Goal: Communication & Community: Answer question/provide support

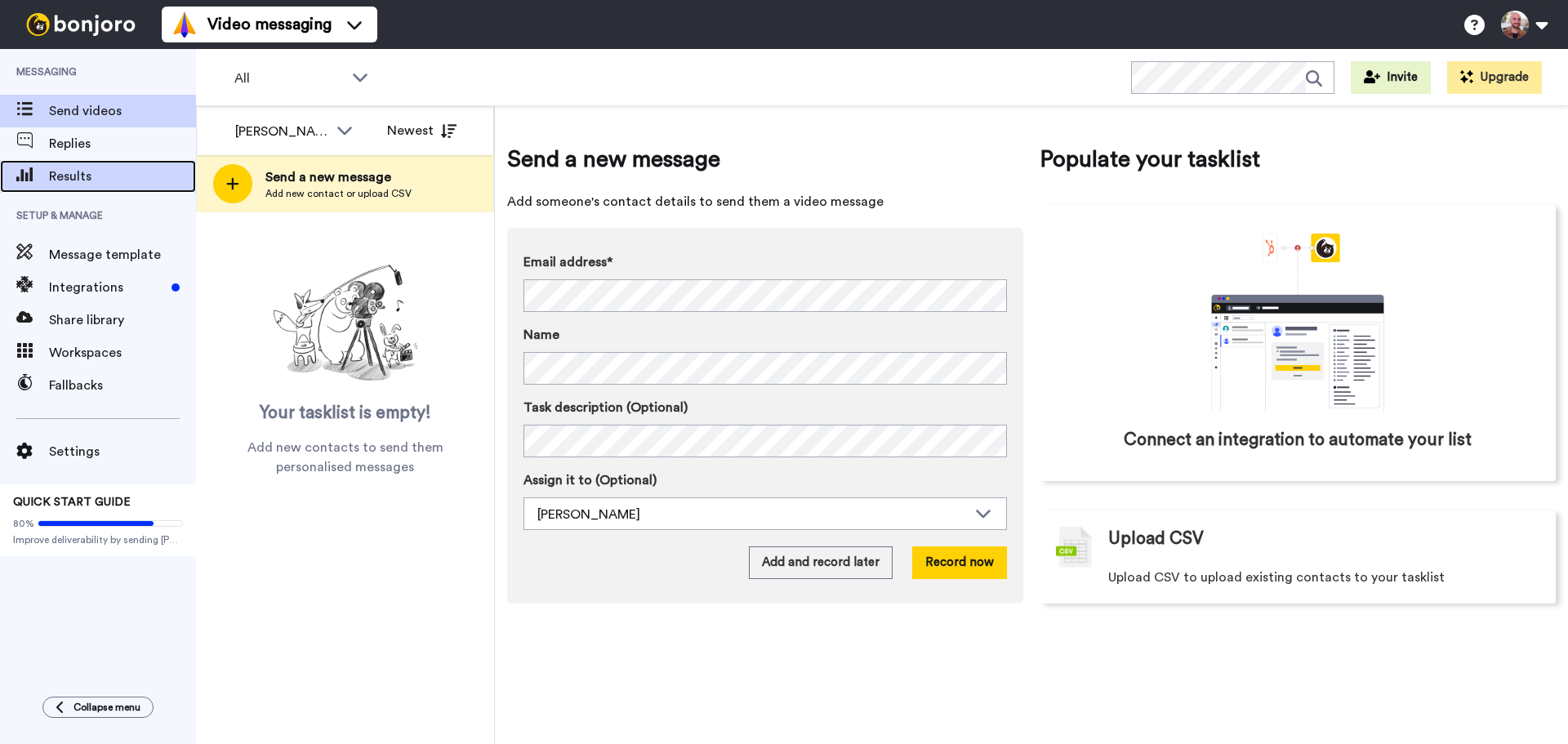
click at [115, 169] on span "Results" at bounding box center [122, 176] width 147 height 20
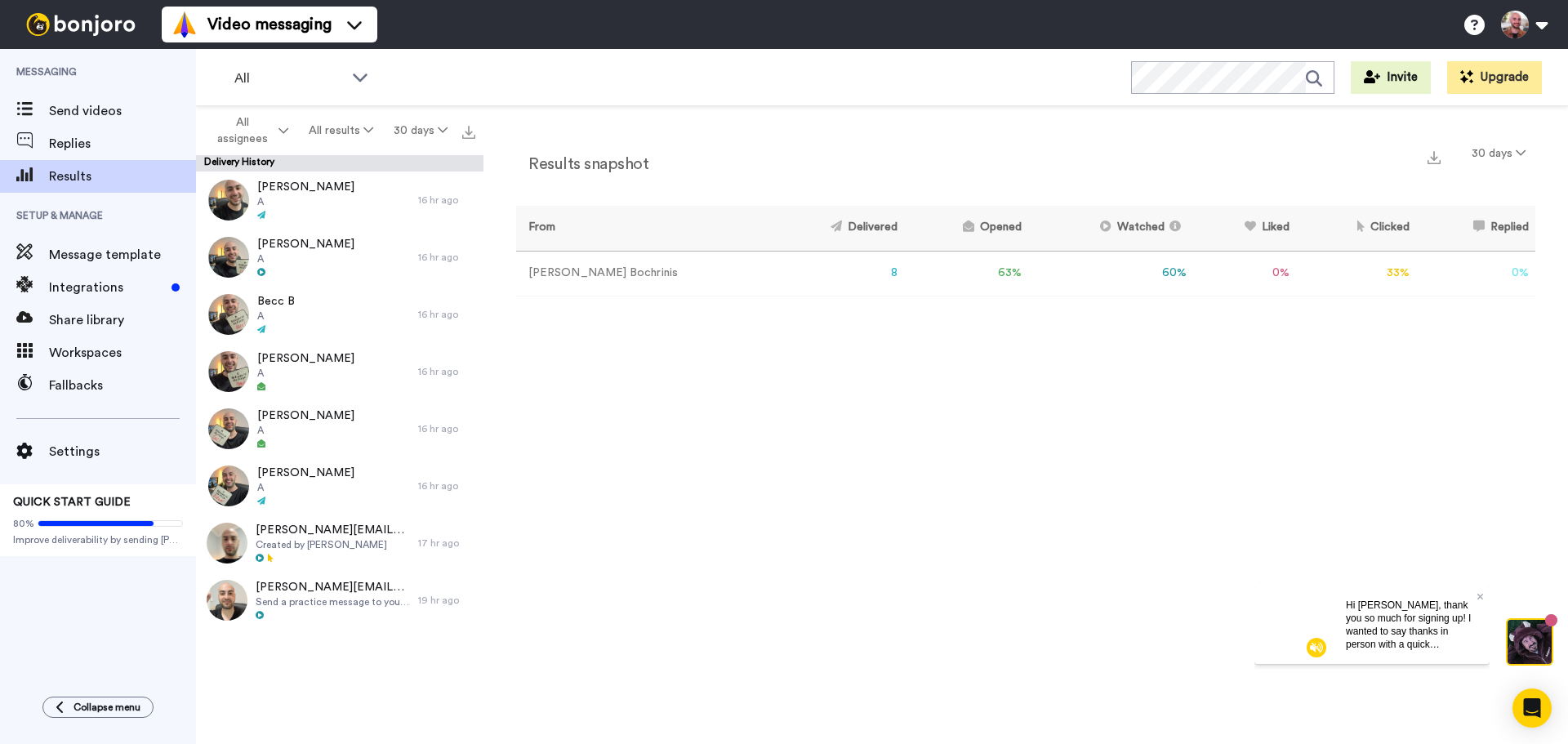
click at [1292, 621] on video at bounding box center [1293, 624] width 78 height 78
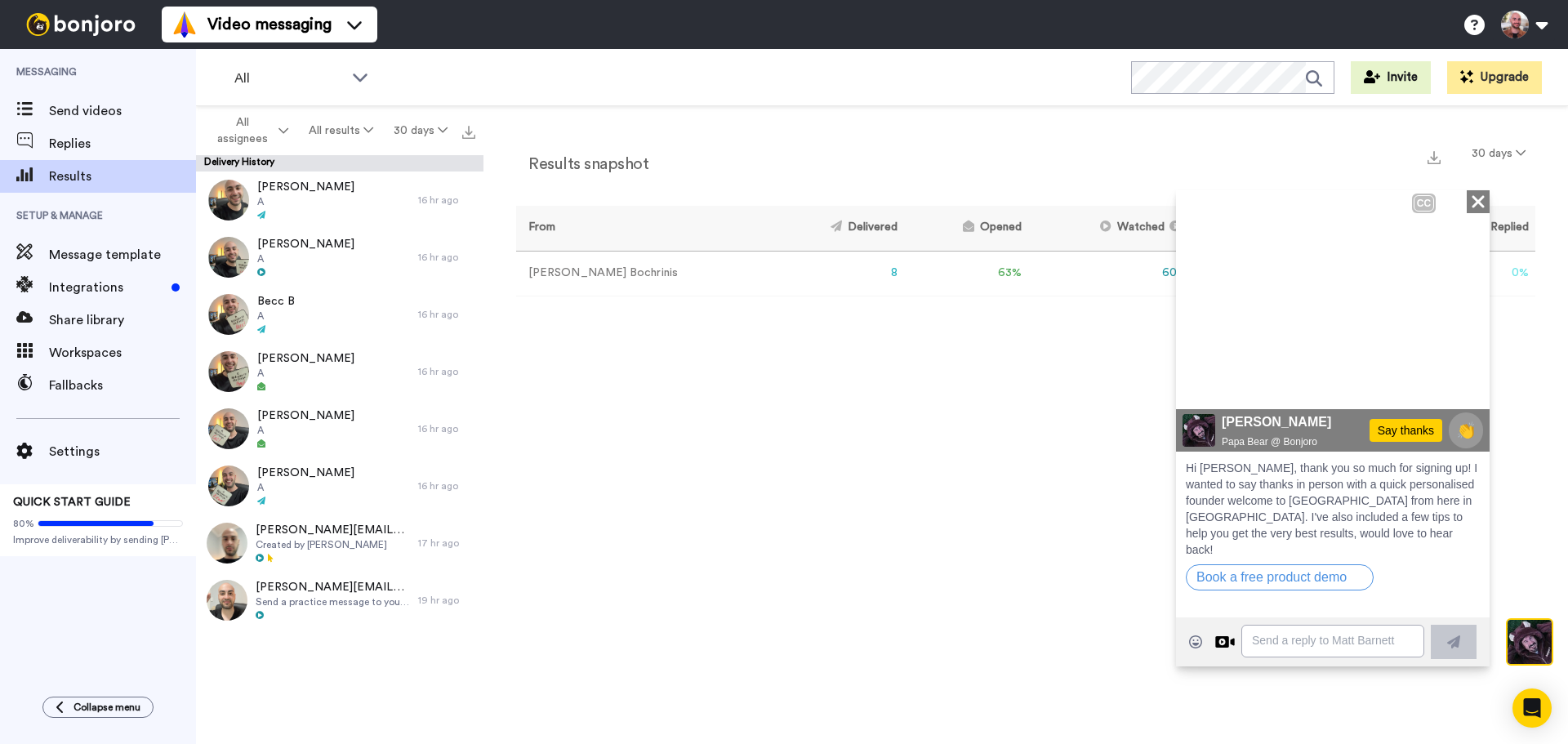
click at [1195, 380] on icon at bounding box center [1199, 382] width 20 height 24
click at [1282, 634] on textarea at bounding box center [1333, 640] width 183 height 32
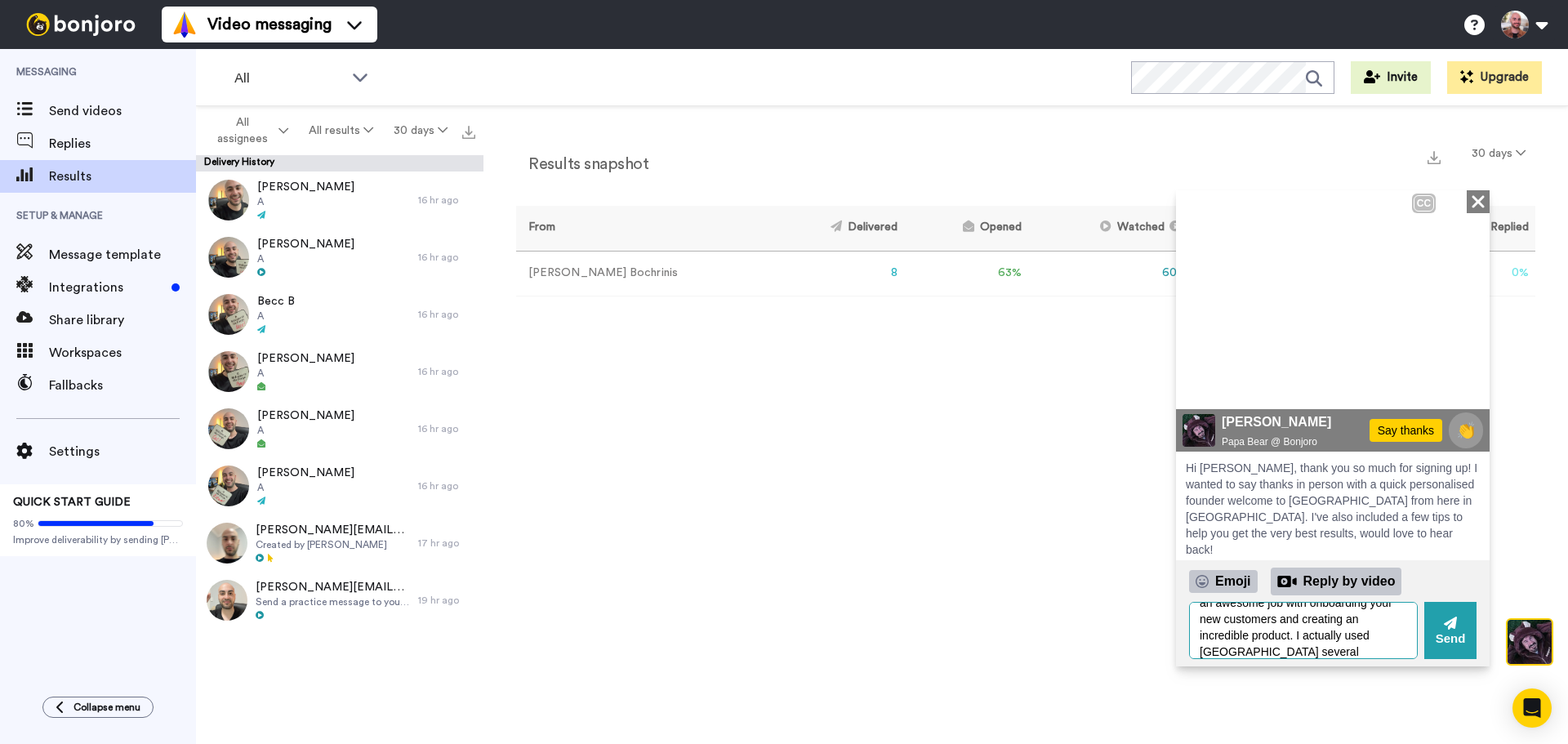
scroll to position [39, 0]
drag, startPoint x: 1287, startPoint y: 651, endPoint x: 1242, endPoint y: 648, distance: 45.1
click at [1242, 648] on textarea "Cheers [PERSON_NAME], you're doing an awesome job with onboarding your new cust…" at bounding box center [1304, 629] width 229 height 57
type textarea "Cheers [PERSON_NAME], you're doing an awesome job with onboarding your new cust…"
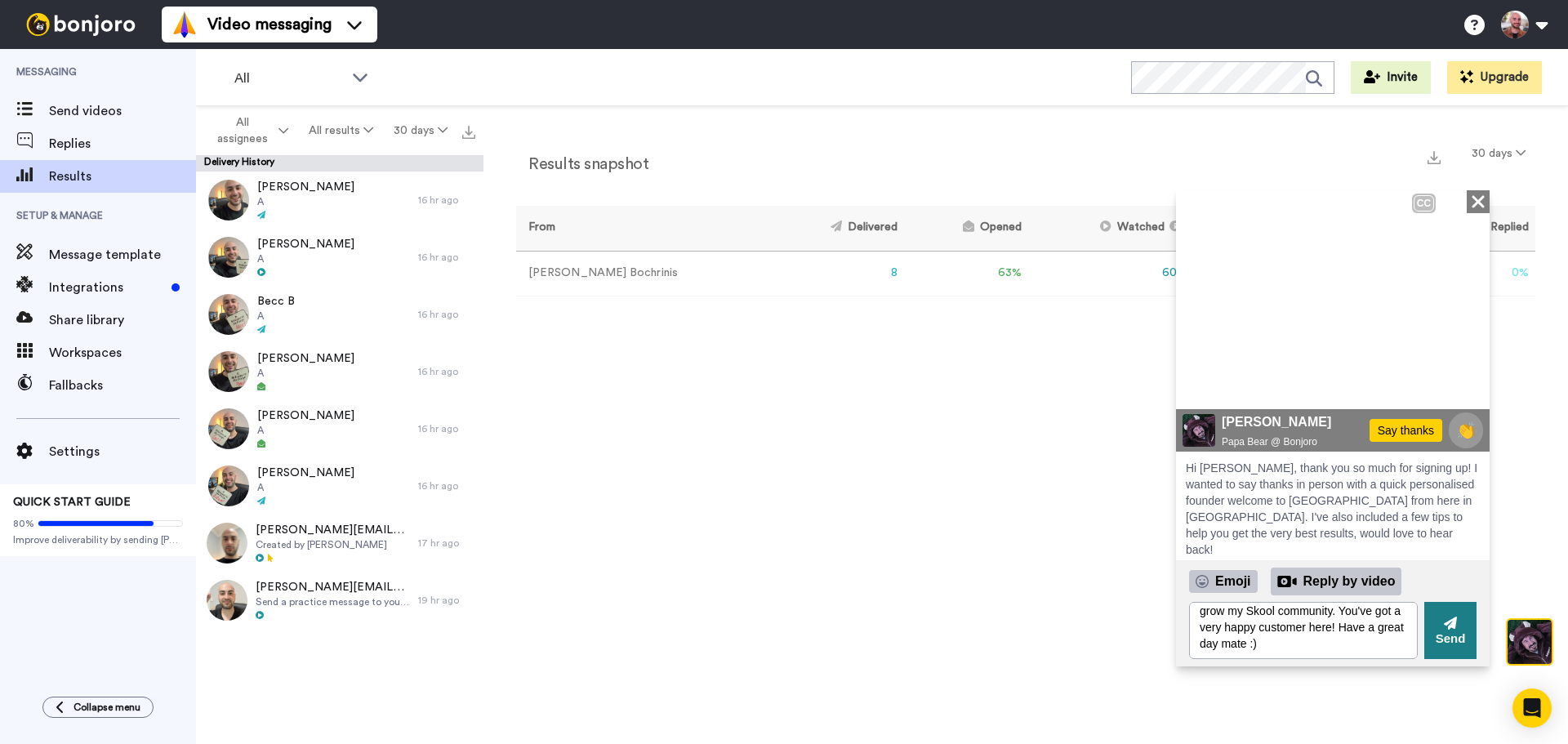
click at [1449, 626] on icon at bounding box center [1449, 622] width 13 height 13
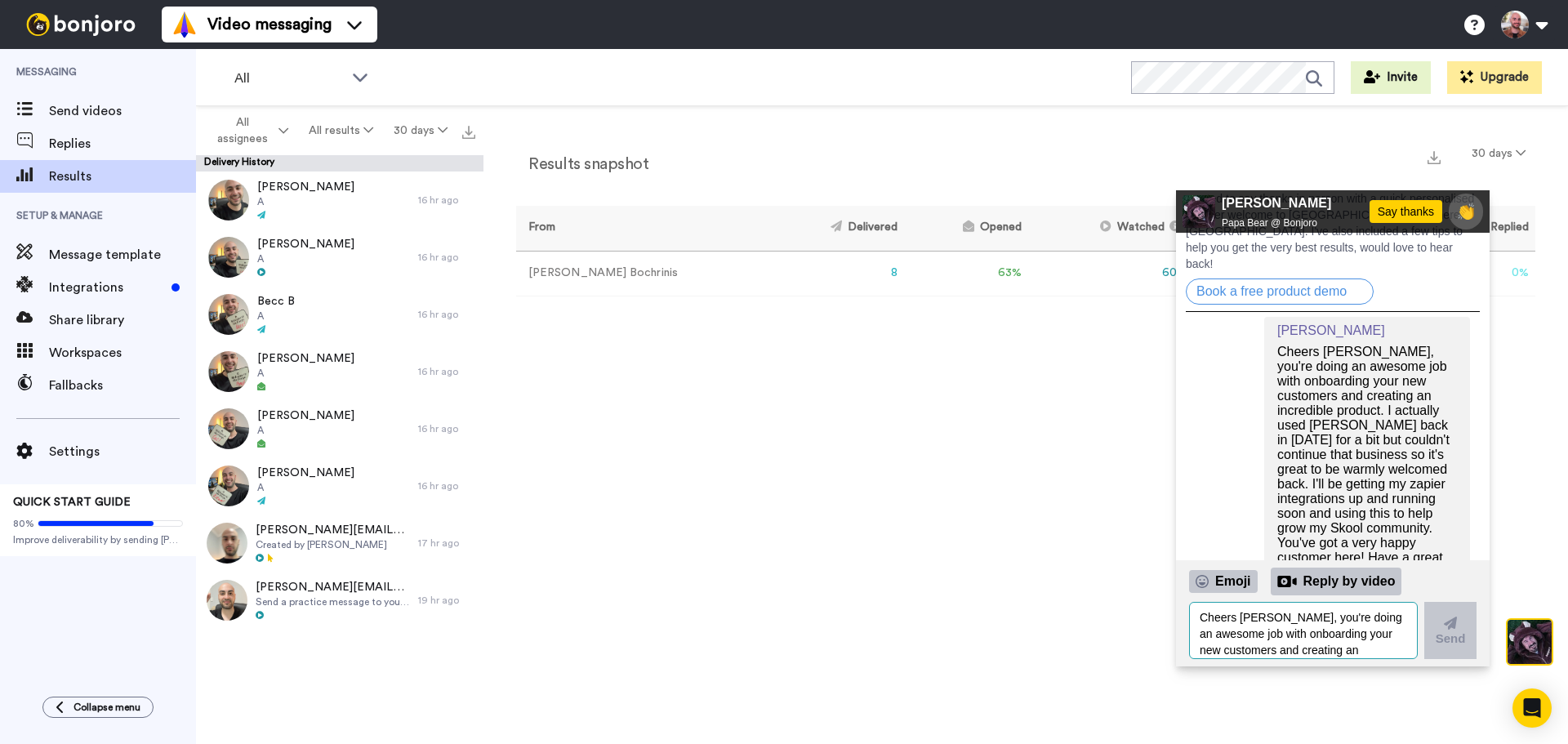
scroll to position [341, 0]
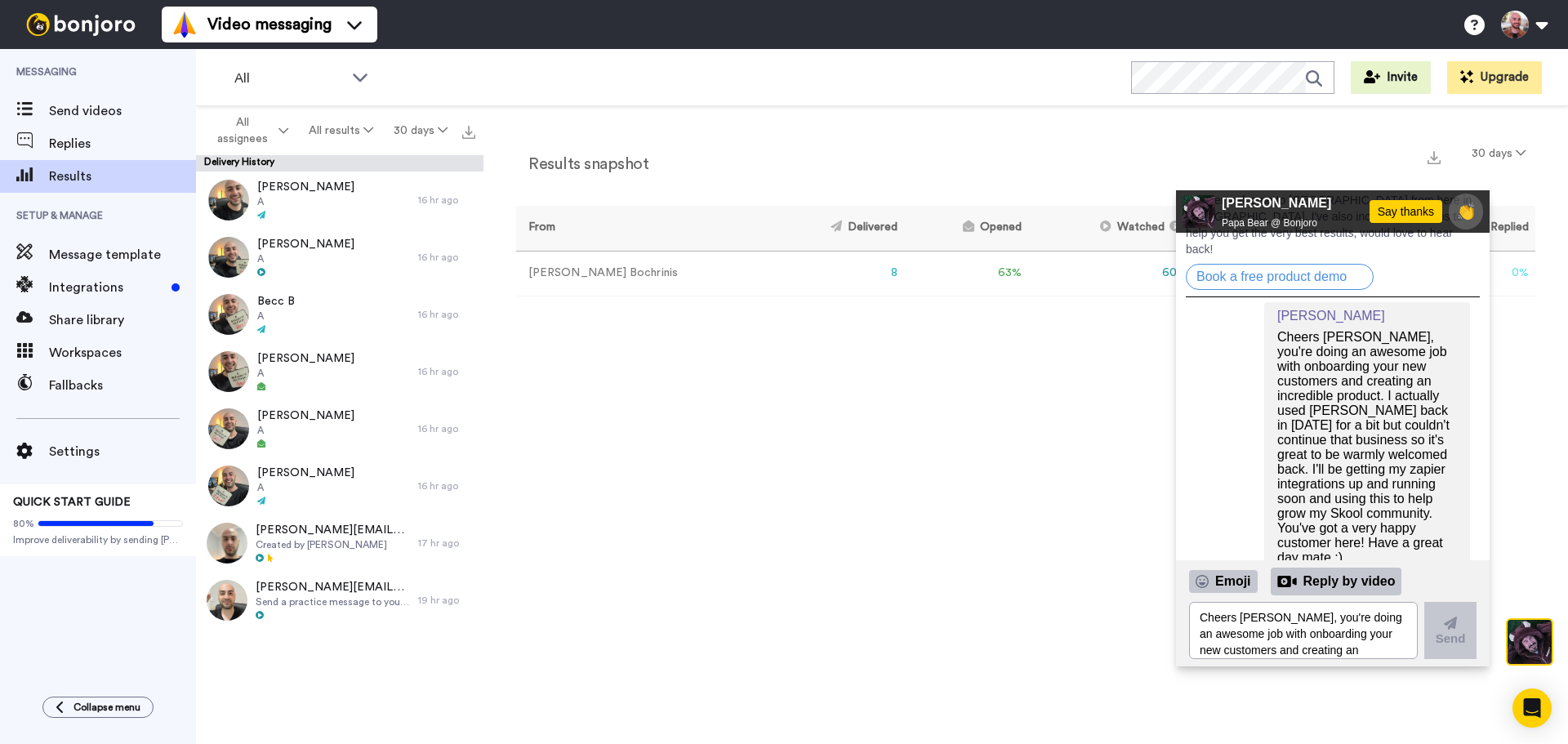
click at [988, 387] on div "Results snapshot 30 days From Delivered Opened Watched Liked Clicked Replied Fa…" at bounding box center [1025, 428] width 1084 height 646
click at [1535, 705] on icon "Open Intercom Messenger" at bounding box center [1531, 707] width 19 height 21
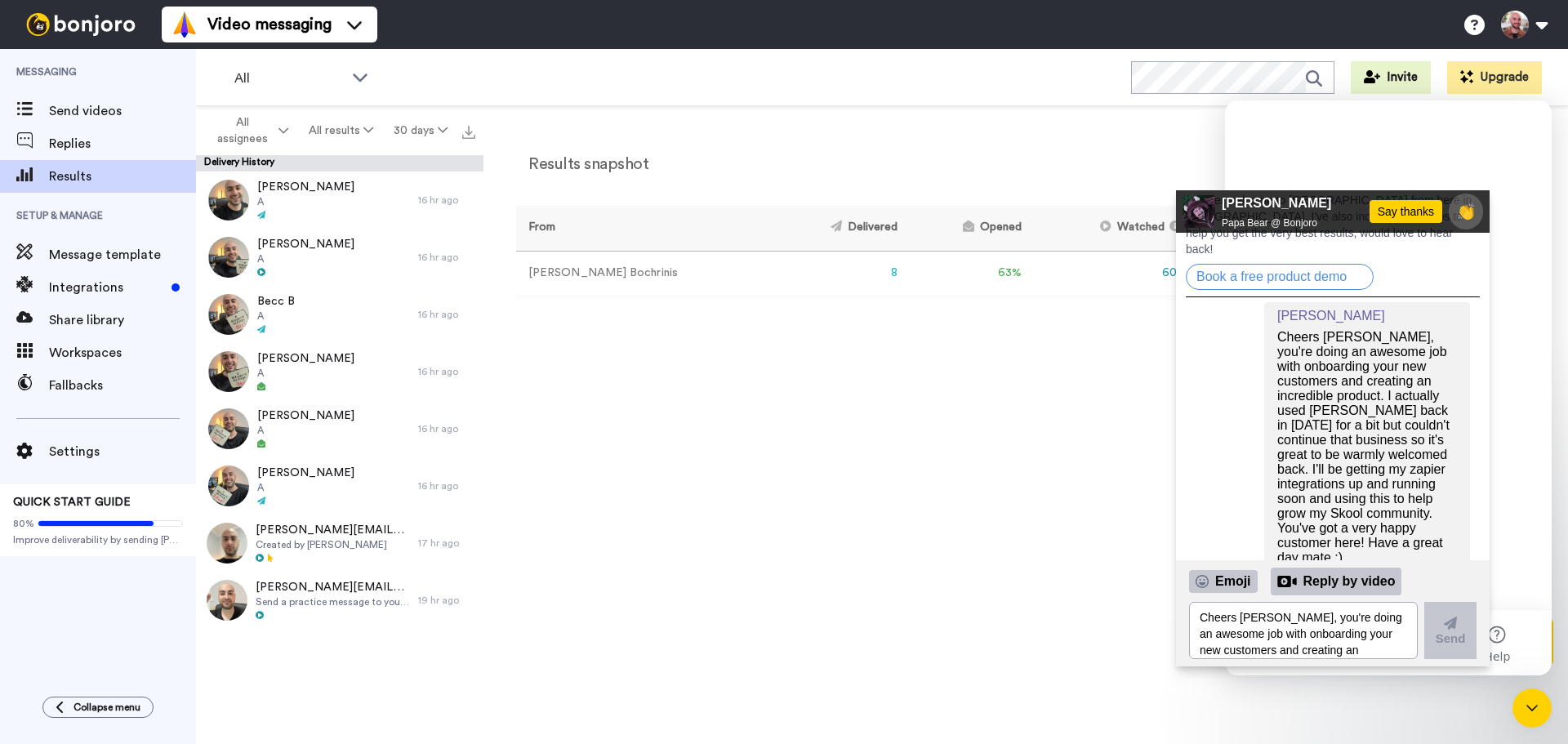
scroll to position [0, 0]
click at [1535, 704] on icon "Close Intercom Messenger" at bounding box center [1531, 707] width 20 height 20
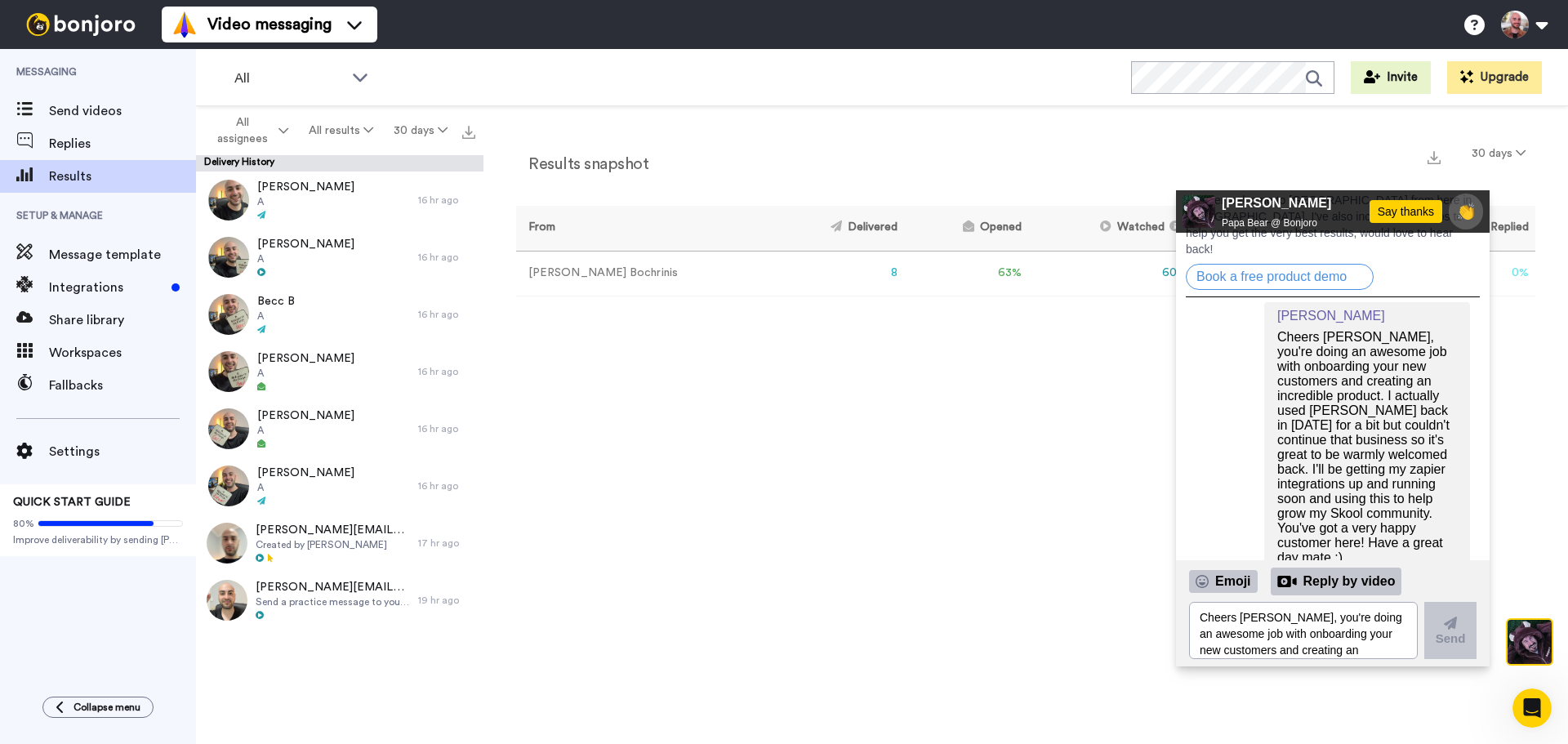
click at [1559, 396] on div "Results snapshot 30 days From Delivered Opened Watched Liked Clicked Replied Fa…" at bounding box center [1025, 428] width 1084 height 646
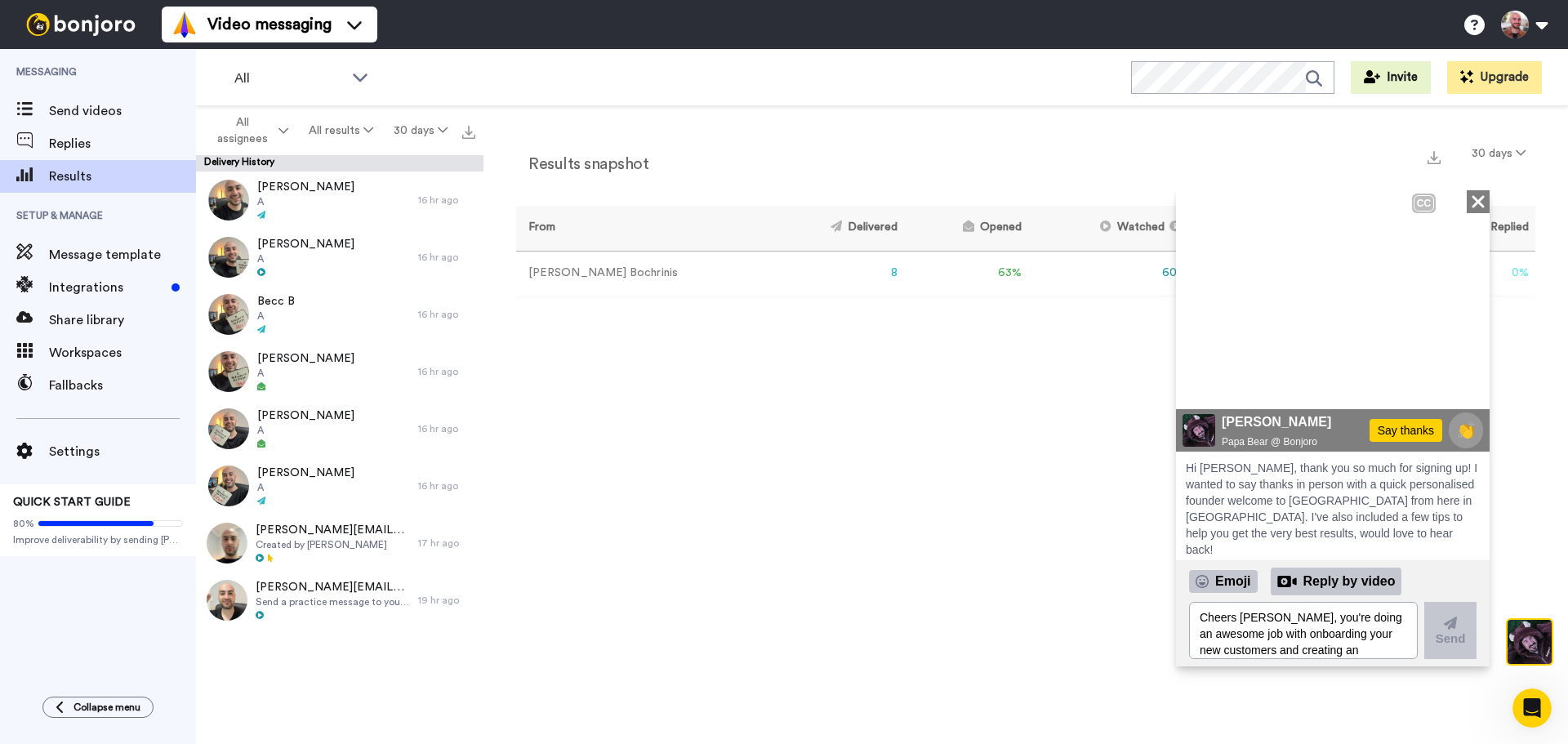
click at [1198, 387] on icon at bounding box center [1200, 381] width 24 height 27
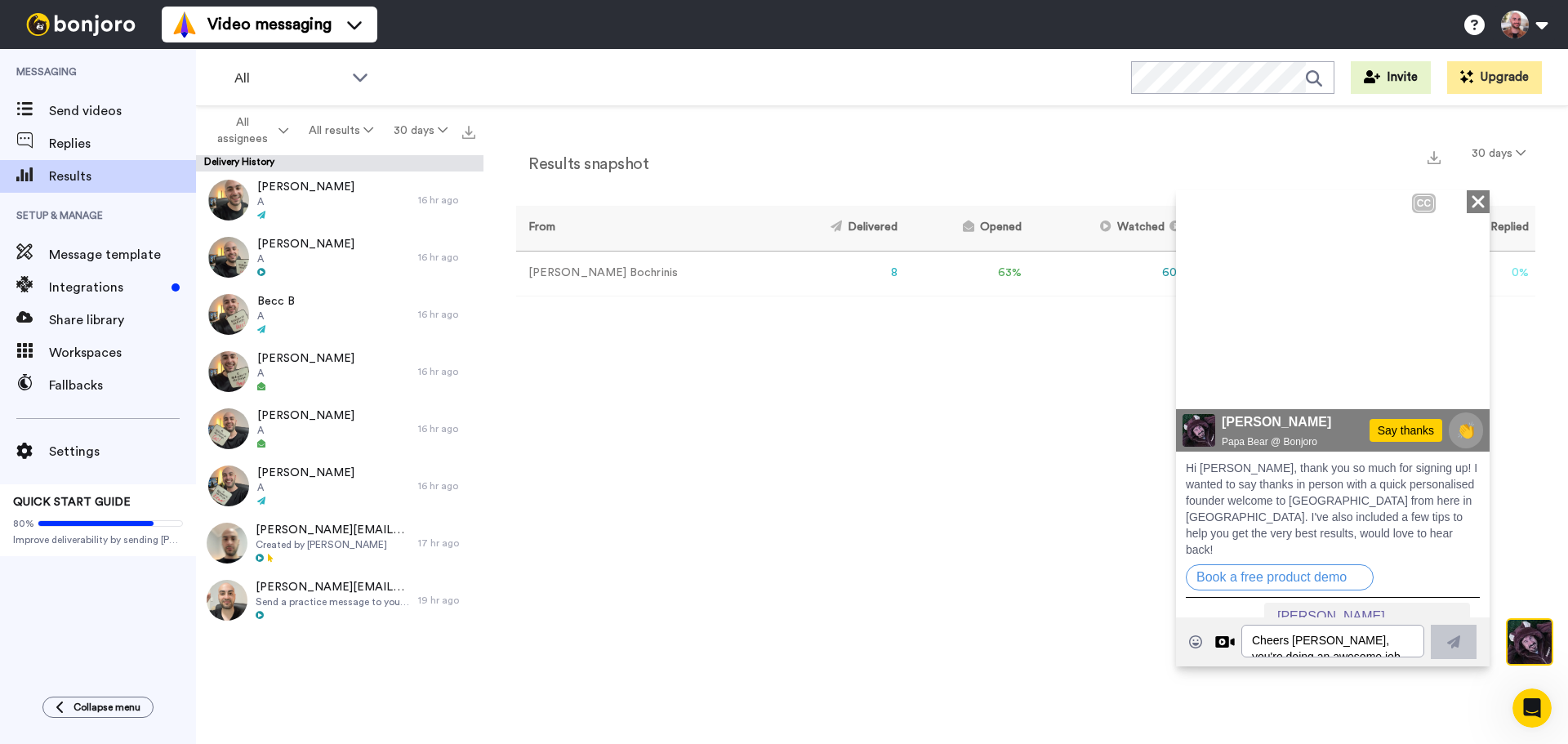
click at [1200, 386] on icon "Play/Pause" at bounding box center [1199, 381] width 25 height 31
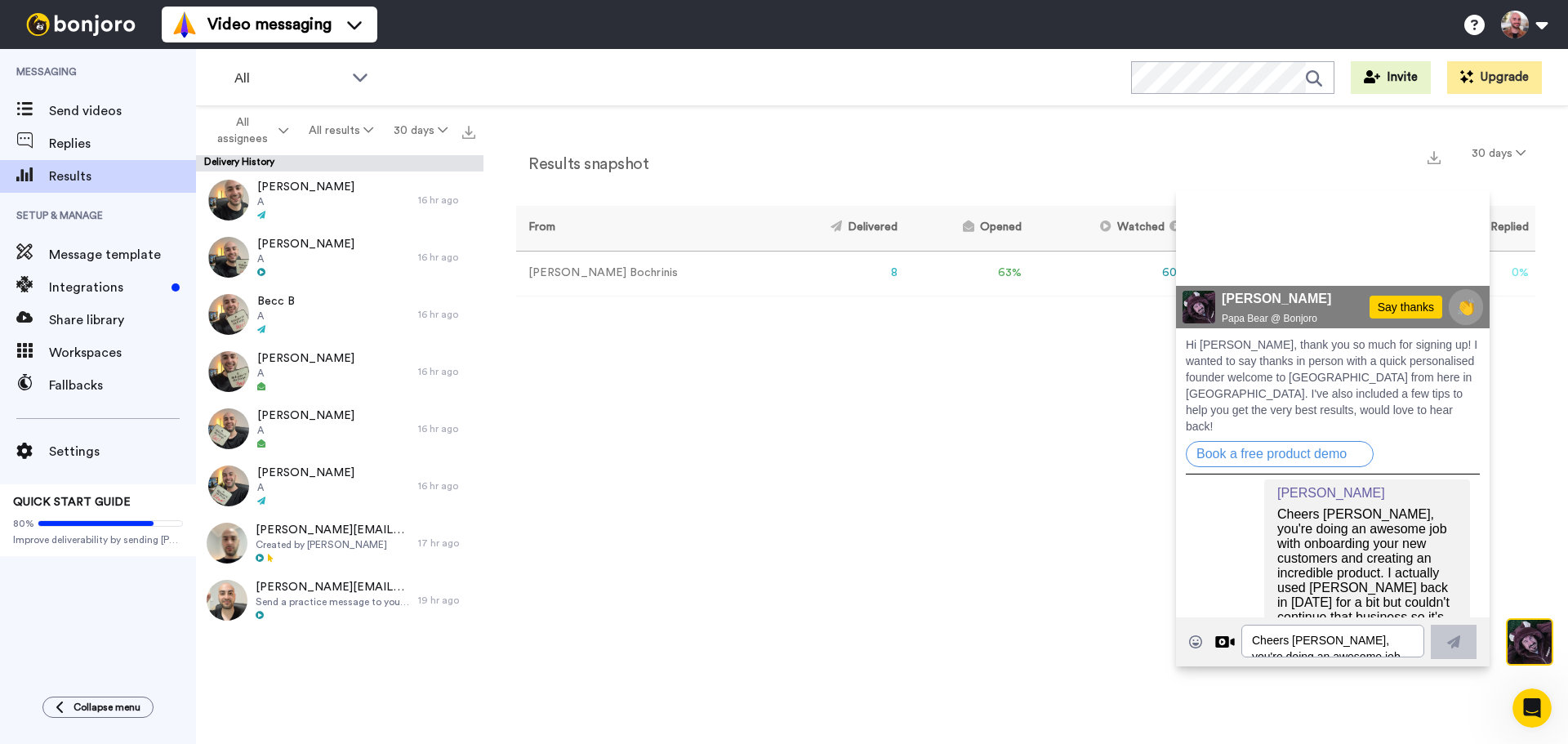
scroll to position [243, 0]
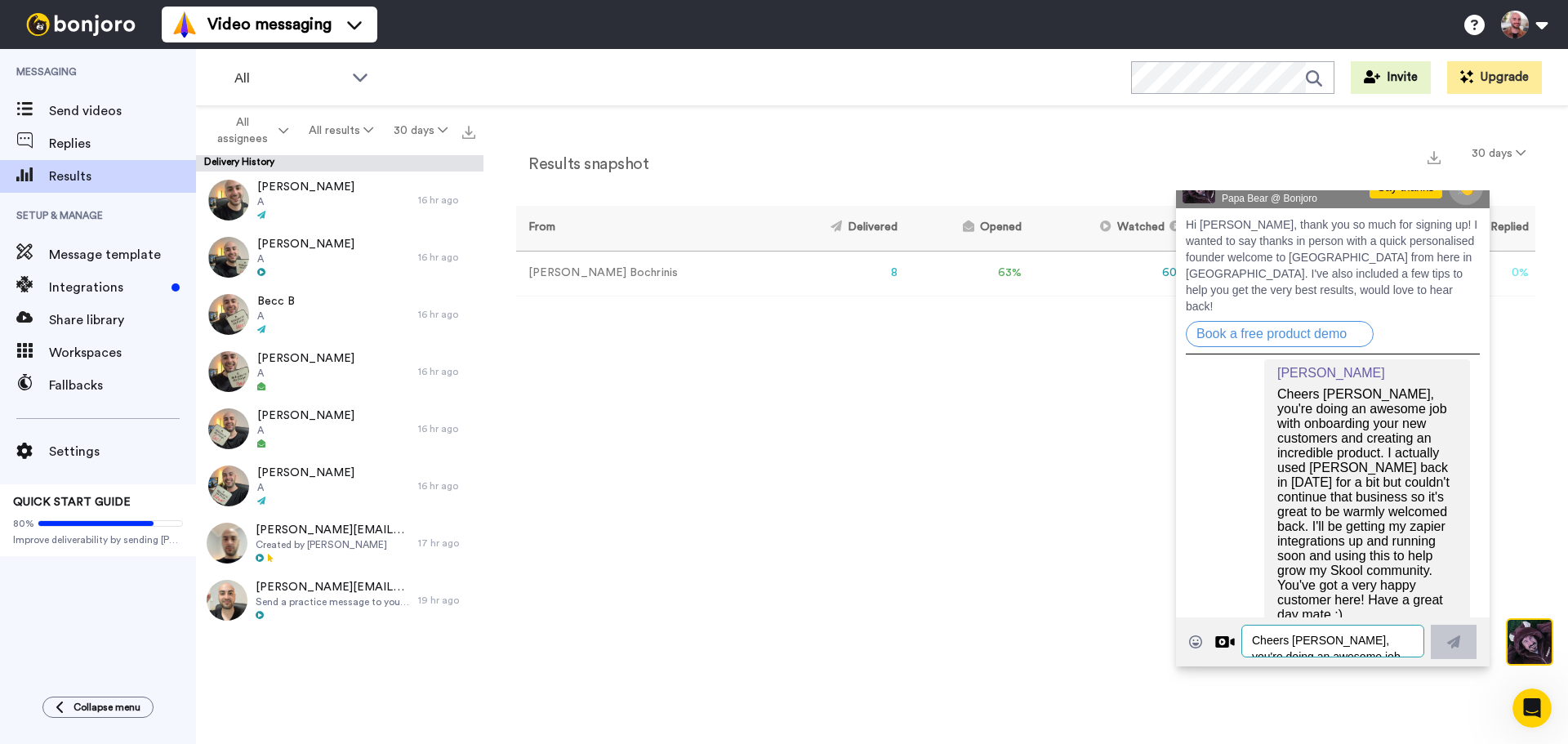
click at [1314, 642] on textarea "Cheers [PERSON_NAME], you're doing an awesome job with onboarding your new cust…" at bounding box center [1333, 640] width 183 height 32
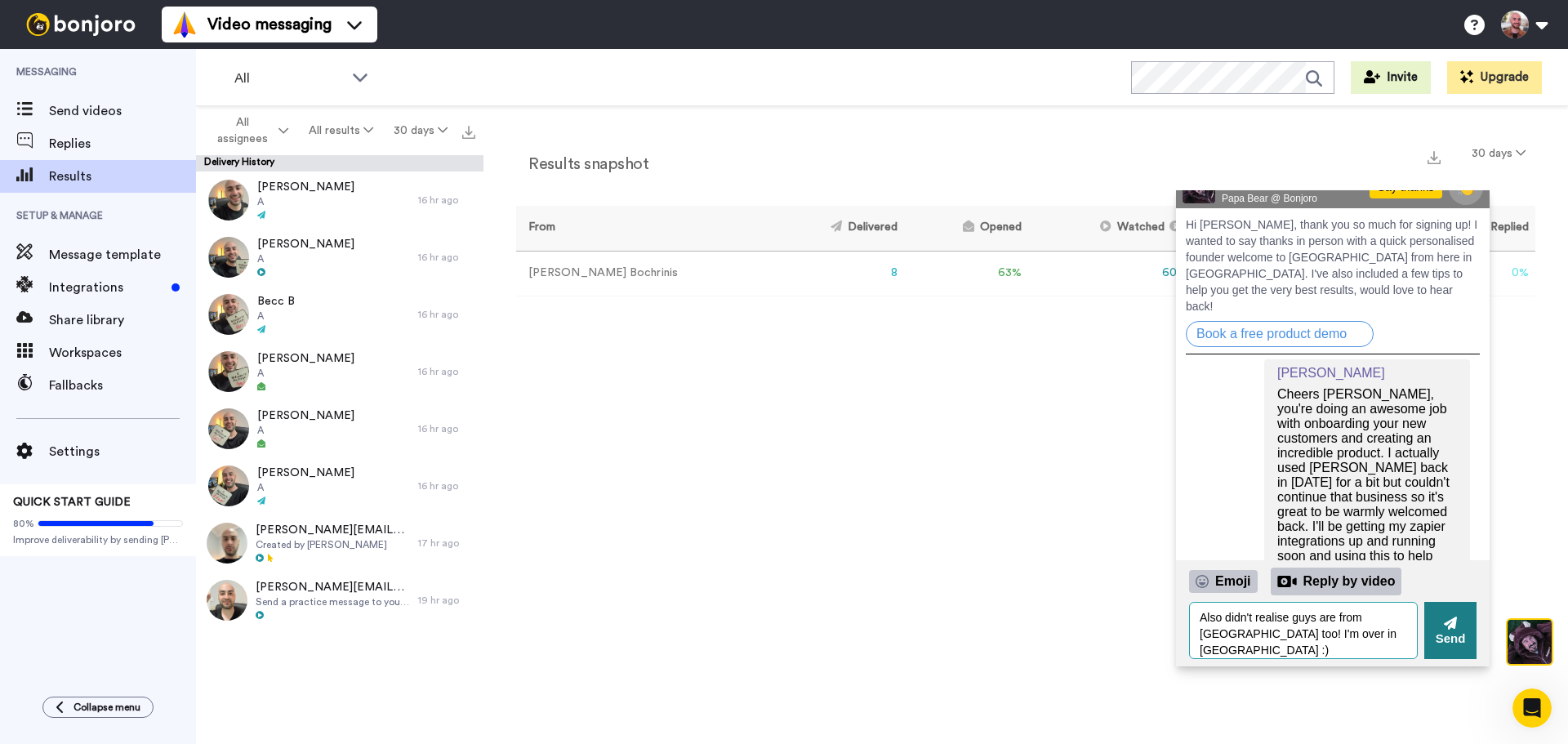
type textarea "Also didn't realise guys are from [GEOGRAPHIC_DATA] too! I'm over in [GEOGRAPHI…"
click at [1459, 633] on button "Send" at bounding box center [1449, 629] width 52 height 57
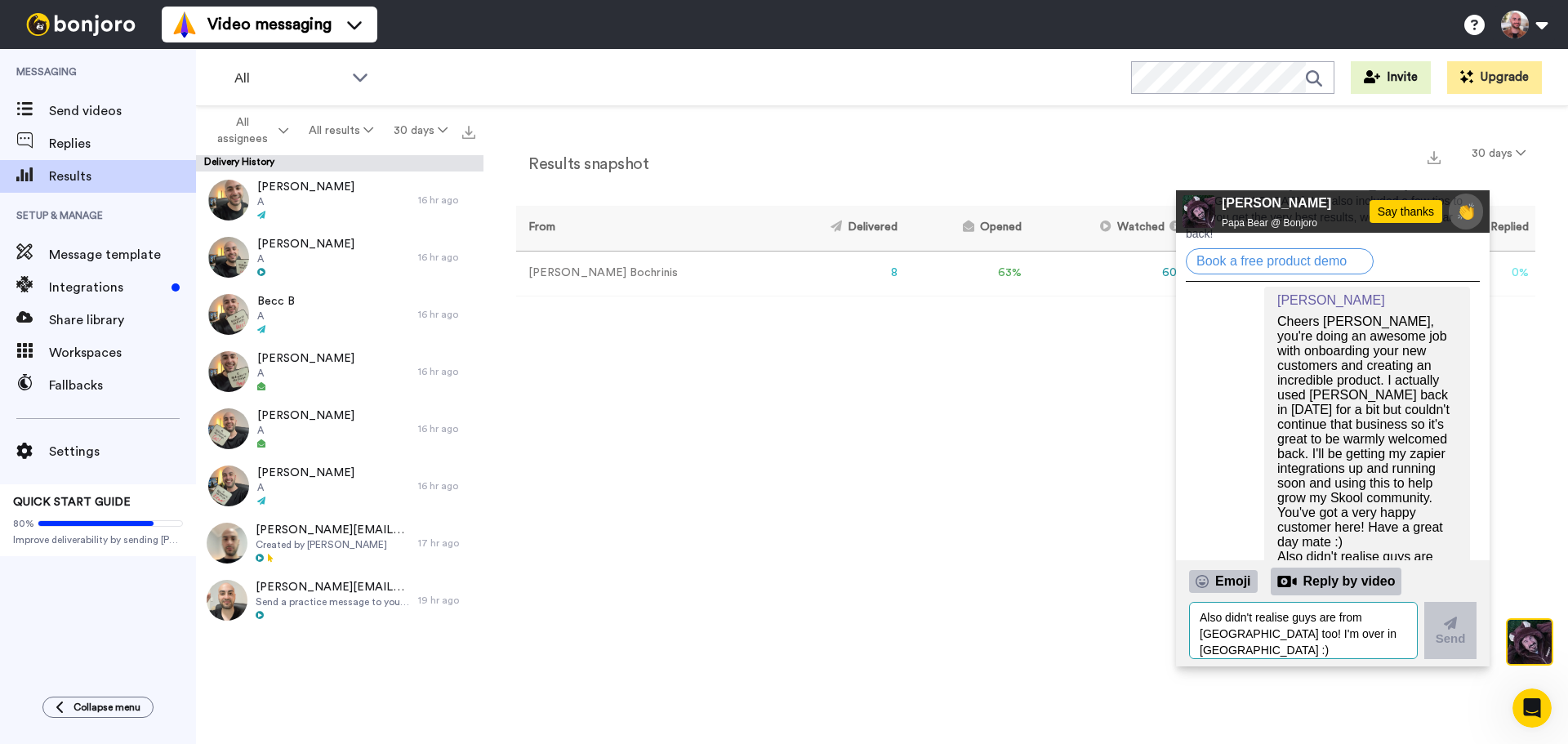
scroll to position [386, 0]
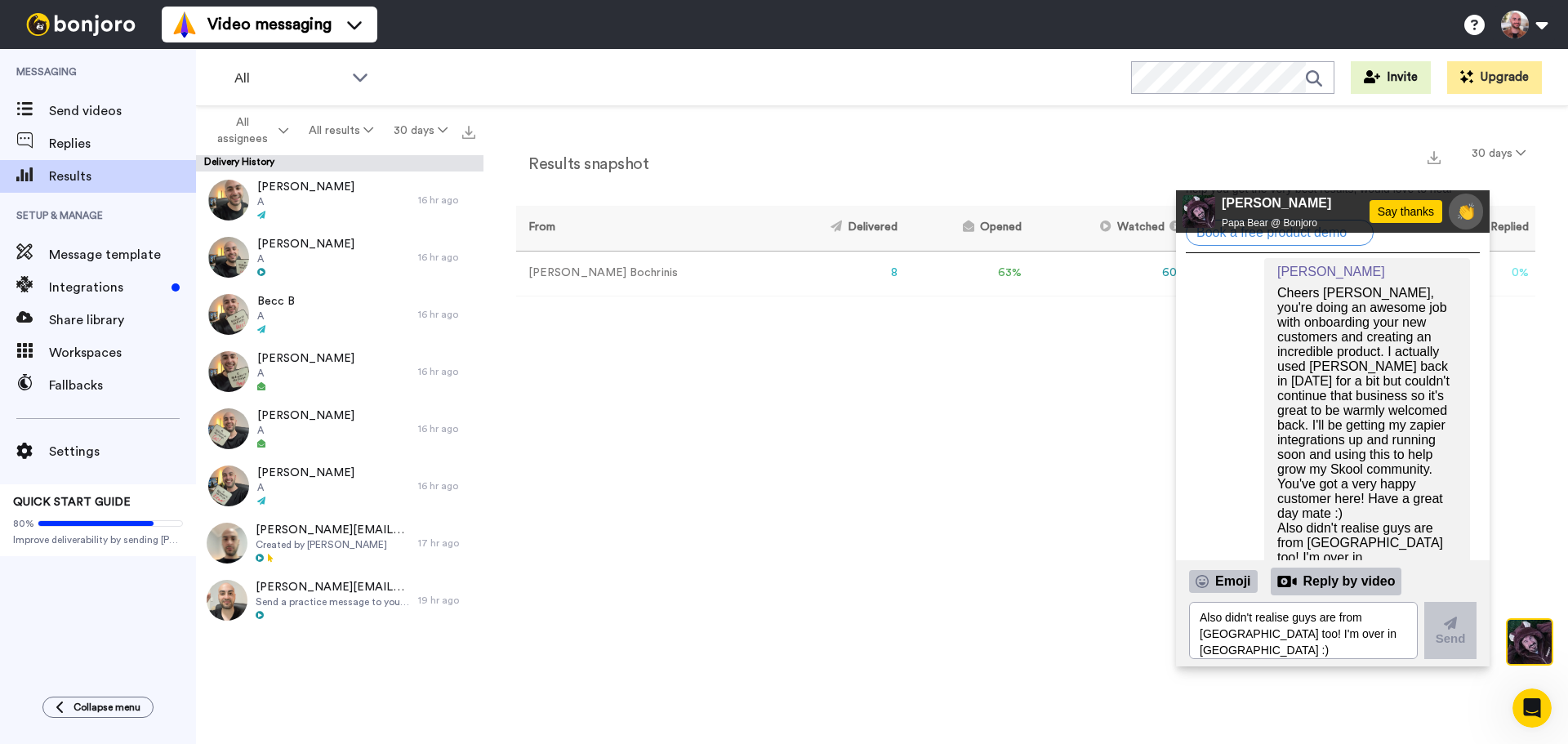
click at [932, 397] on div "Results snapshot 30 days From Delivered Opened Watched Liked Clicked Replied Fa…" at bounding box center [1025, 428] width 1084 height 646
click at [1527, 703] on icon "Open Intercom Messenger" at bounding box center [1530, 706] width 27 height 27
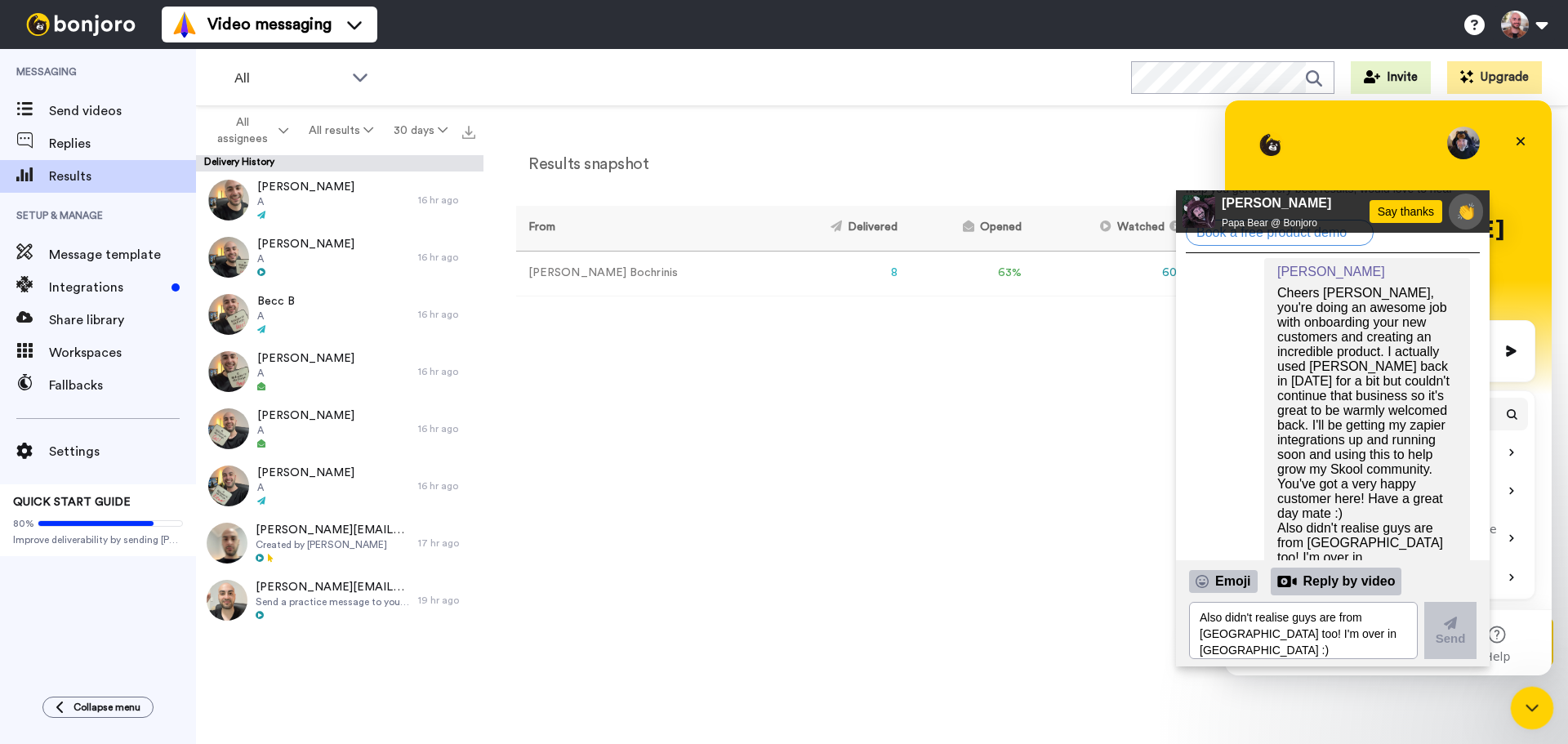
click at [1527, 703] on icon "Close Intercom Messenger" at bounding box center [1529, 706] width 20 height 20
